Goal: Navigation & Orientation: Find specific page/section

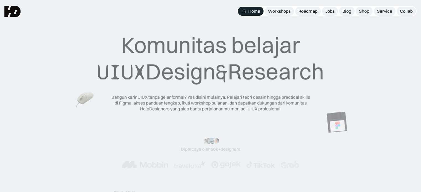
click at [327, 11] on div "Jobs" at bounding box center [329, 11] width 9 height 6
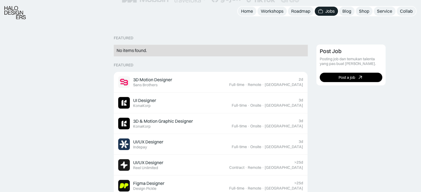
scroll to position [115, 0]
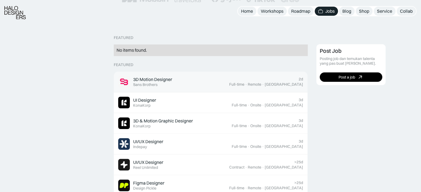
click at [229, 84] on div "3D Motion Designer Featured Sans Brothers" at bounding box center [173, 82] width 111 height 12
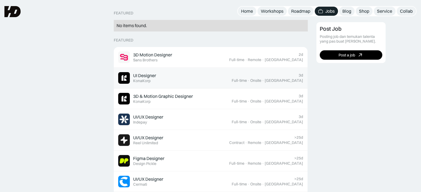
scroll to position [139, 0]
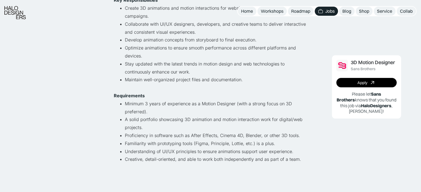
scroll to position [114, 0]
